Goal: Task Accomplishment & Management: Manage account settings

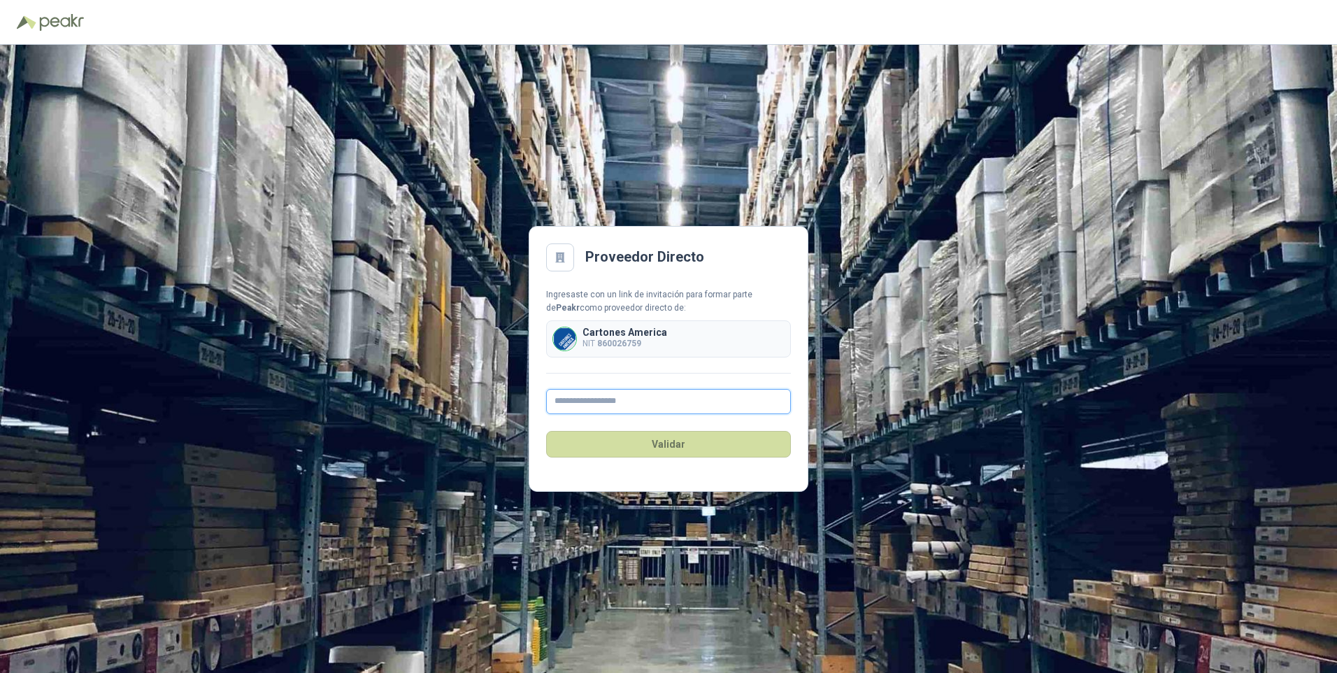
click at [575, 401] on input "text" at bounding box center [668, 401] width 245 height 25
type input "**********"
click at [661, 440] on button "Validar" at bounding box center [668, 444] width 245 height 27
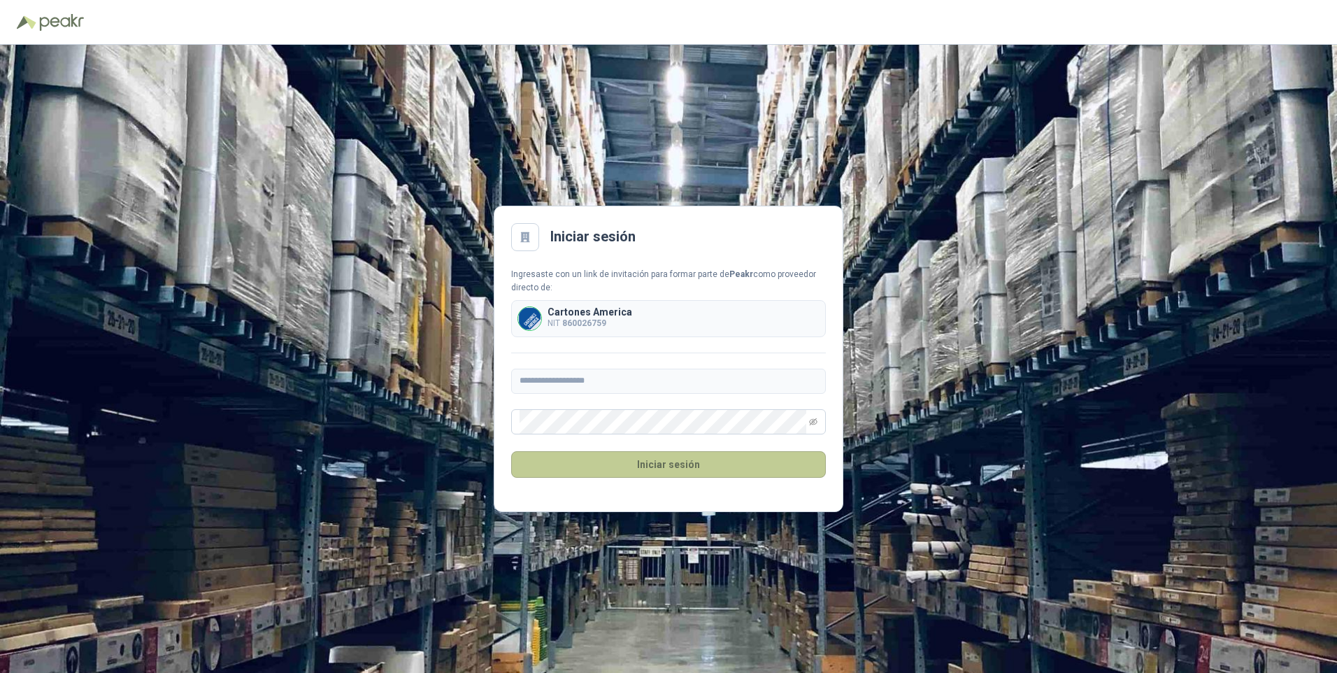
click at [655, 459] on button "Iniciar sesión" at bounding box center [668, 464] width 315 height 27
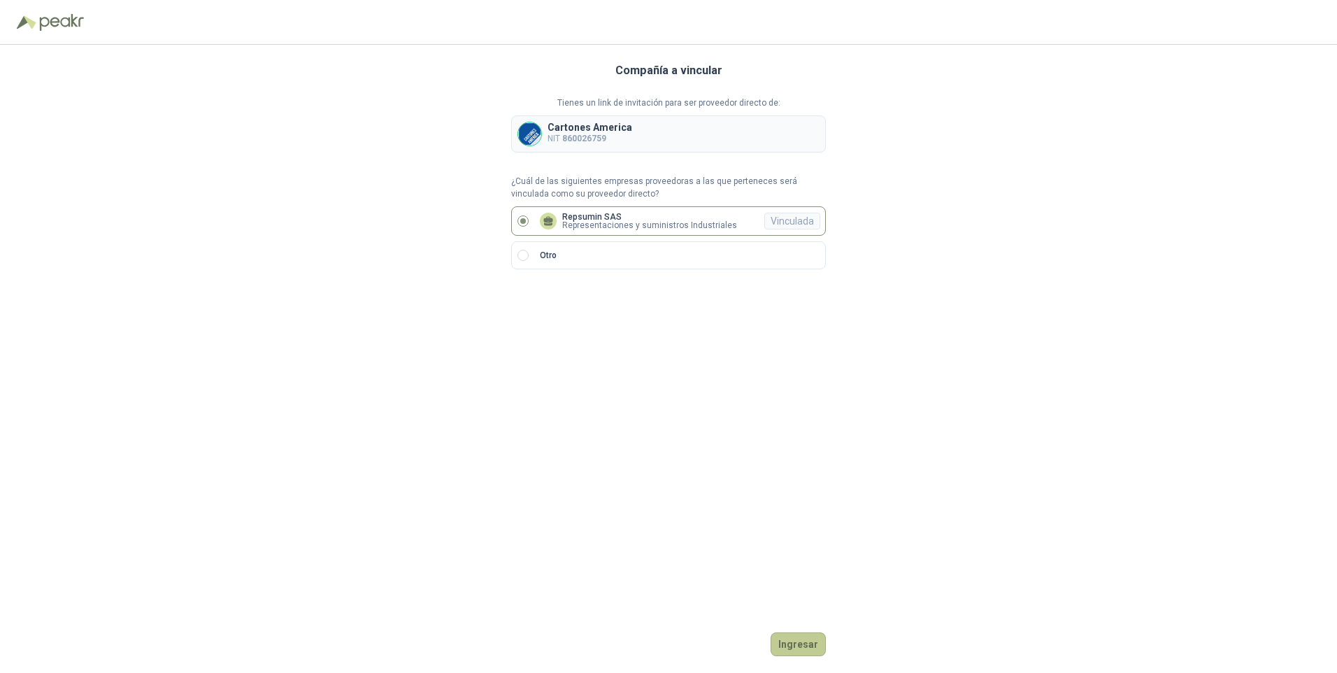
click at [795, 639] on button "Ingresar" at bounding box center [797, 644] width 55 height 24
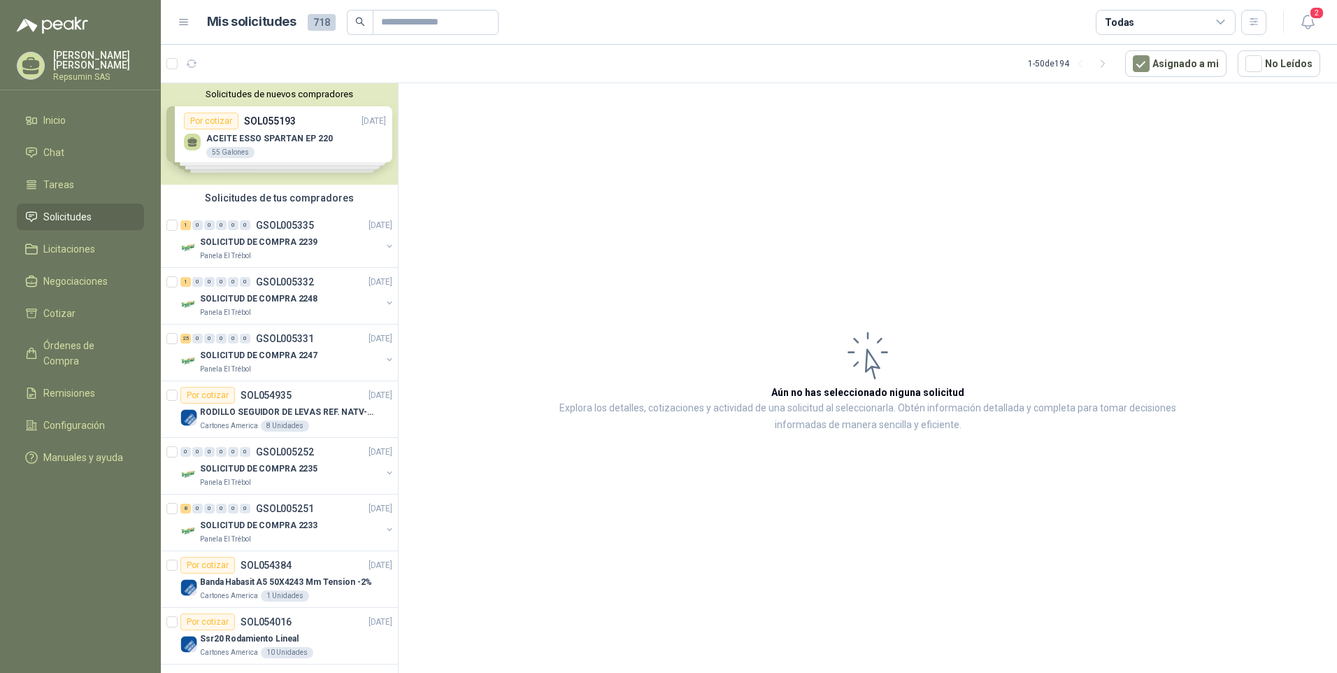
click at [189, 143] on div "Solicitudes de nuevos compradores Por cotizar SOL055193 [DATE] ACEITE ESSO SPAR…" at bounding box center [279, 133] width 237 height 101
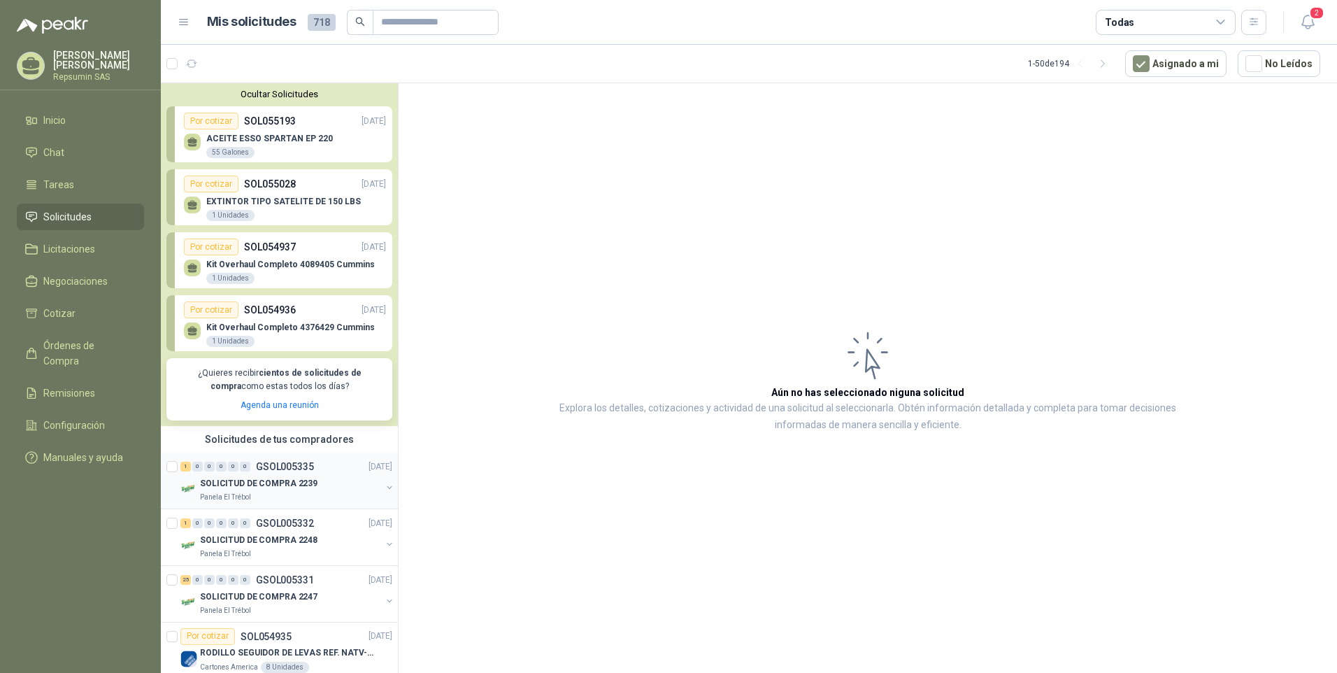
click at [188, 491] on img at bounding box center [188, 488] width 17 height 17
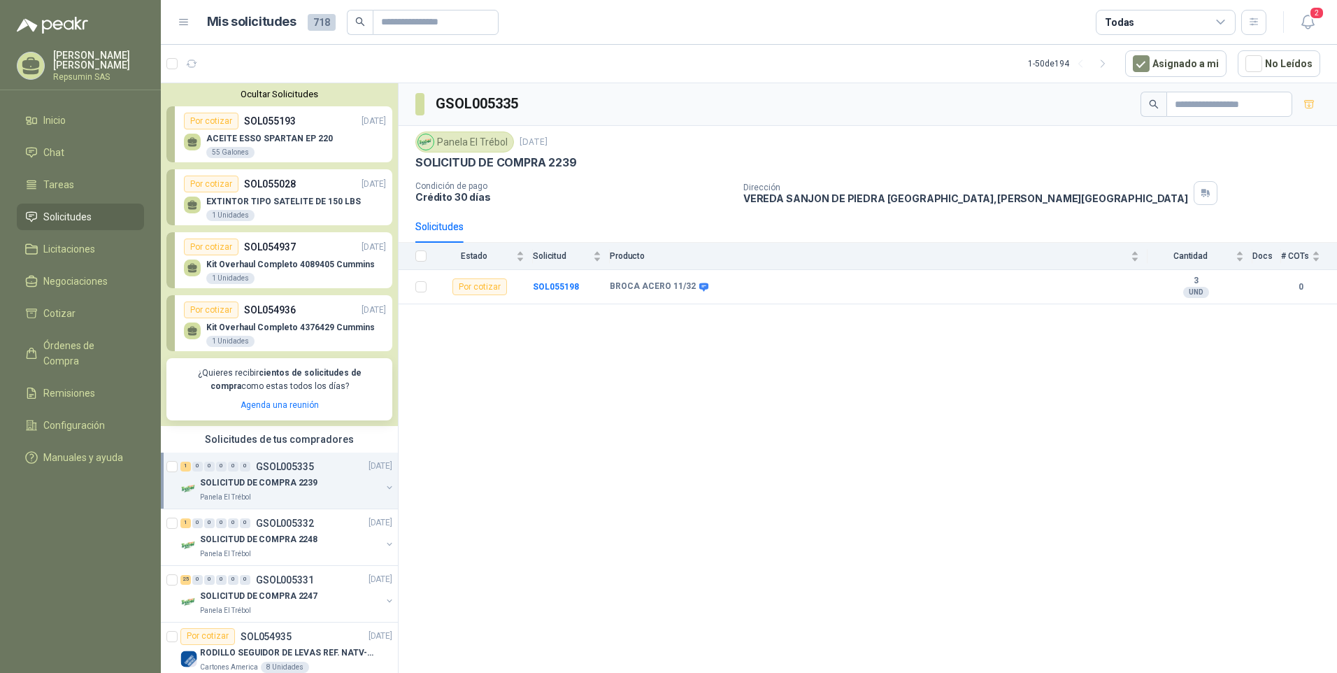
click at [194, 490] on img at bounding box center [188, 488] width 17 height 17
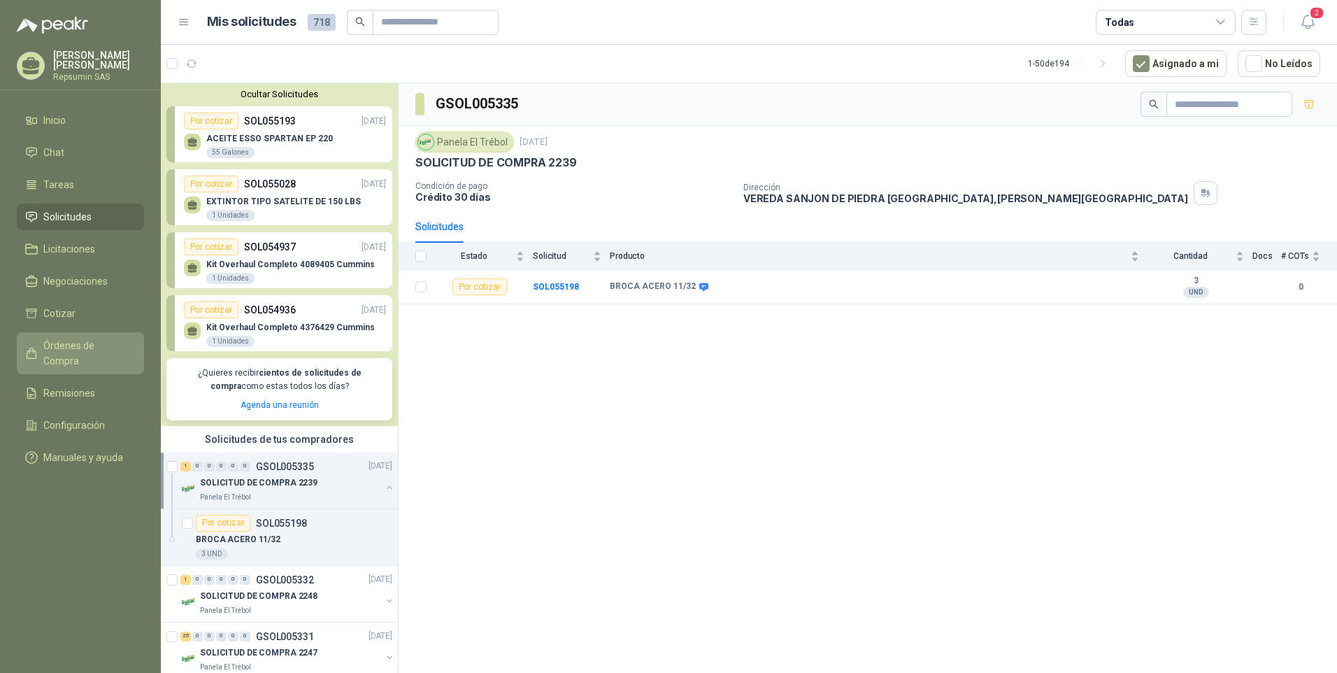
click at [95, 343] on span "Órdenes de Compra" at bounding box center [86, 353] width 87 height 31
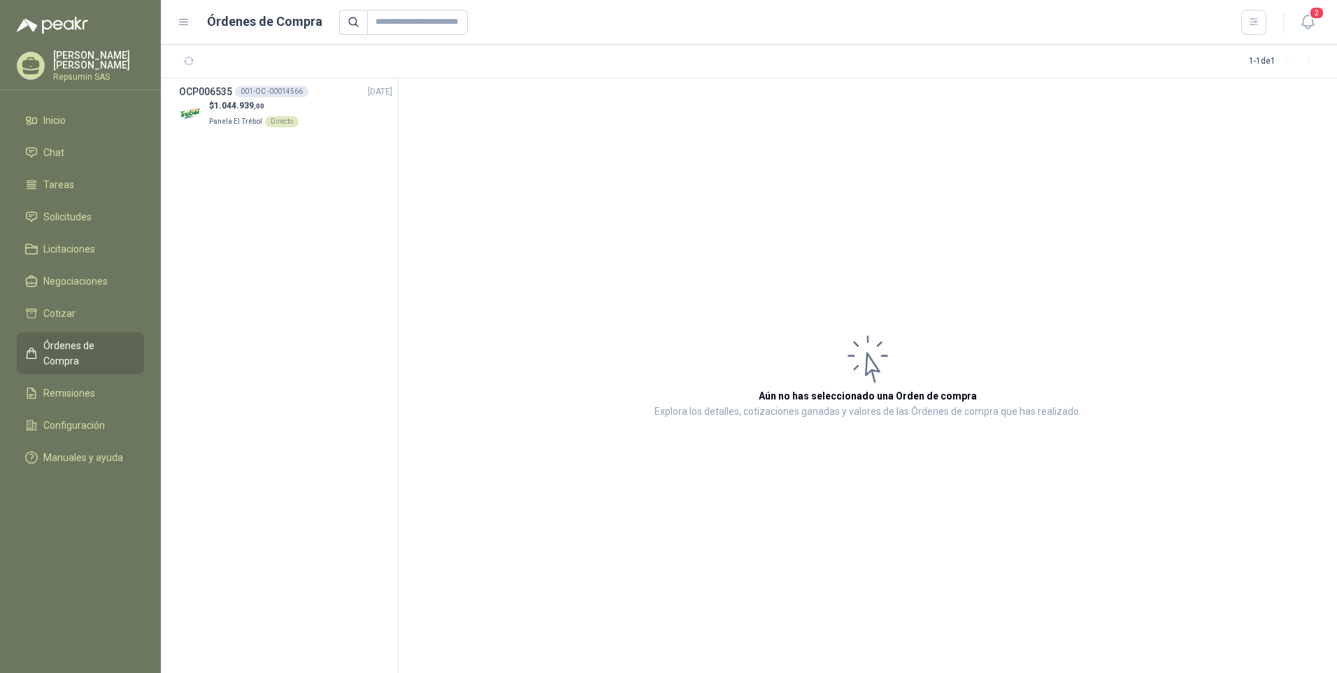
click at [61, 75] on p "Repsumin SAS" at bounding box center [98, 77] width 91 height 8
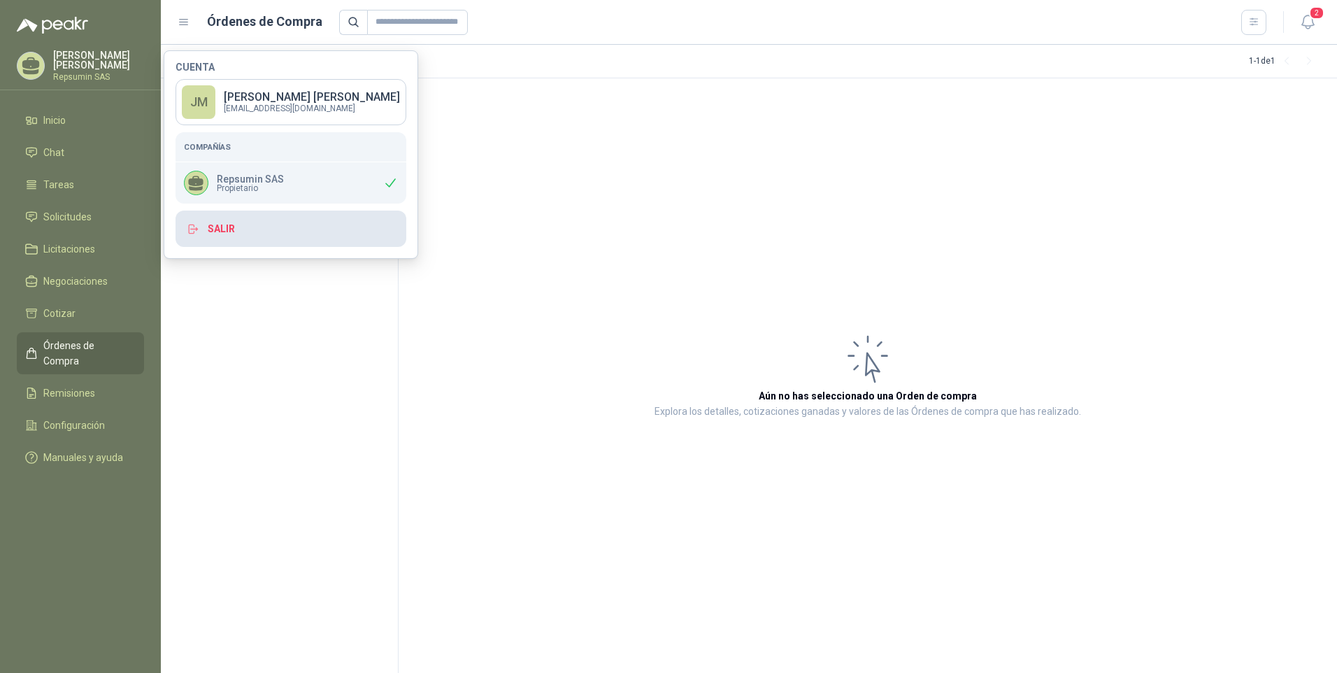
click at [209, 237] on button "Salir" at bounding box center [290, 228] width 231 height 36
